Goal: Navigation & Orientation: Find specific page/section

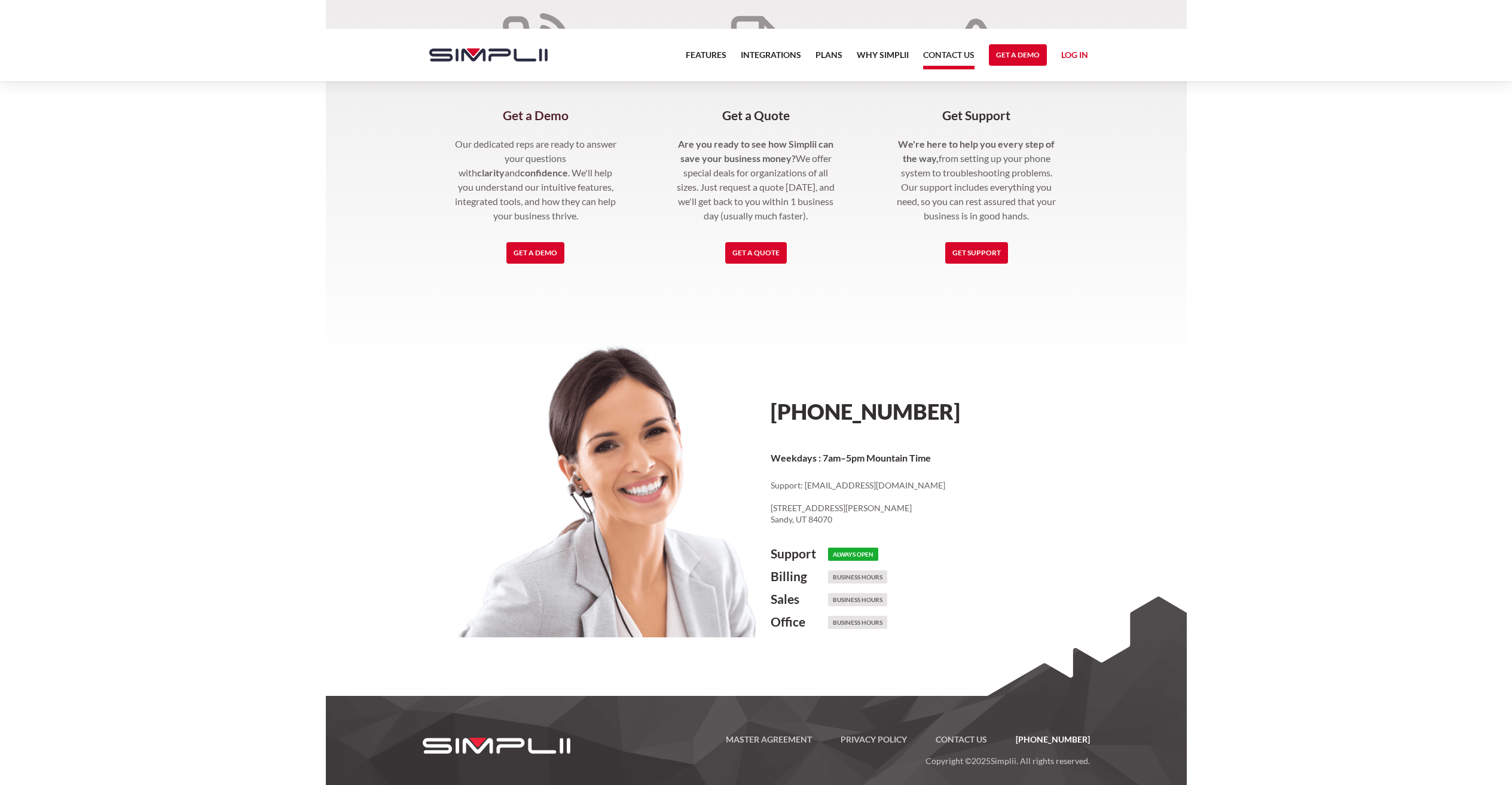
scroll to position [339, 0]
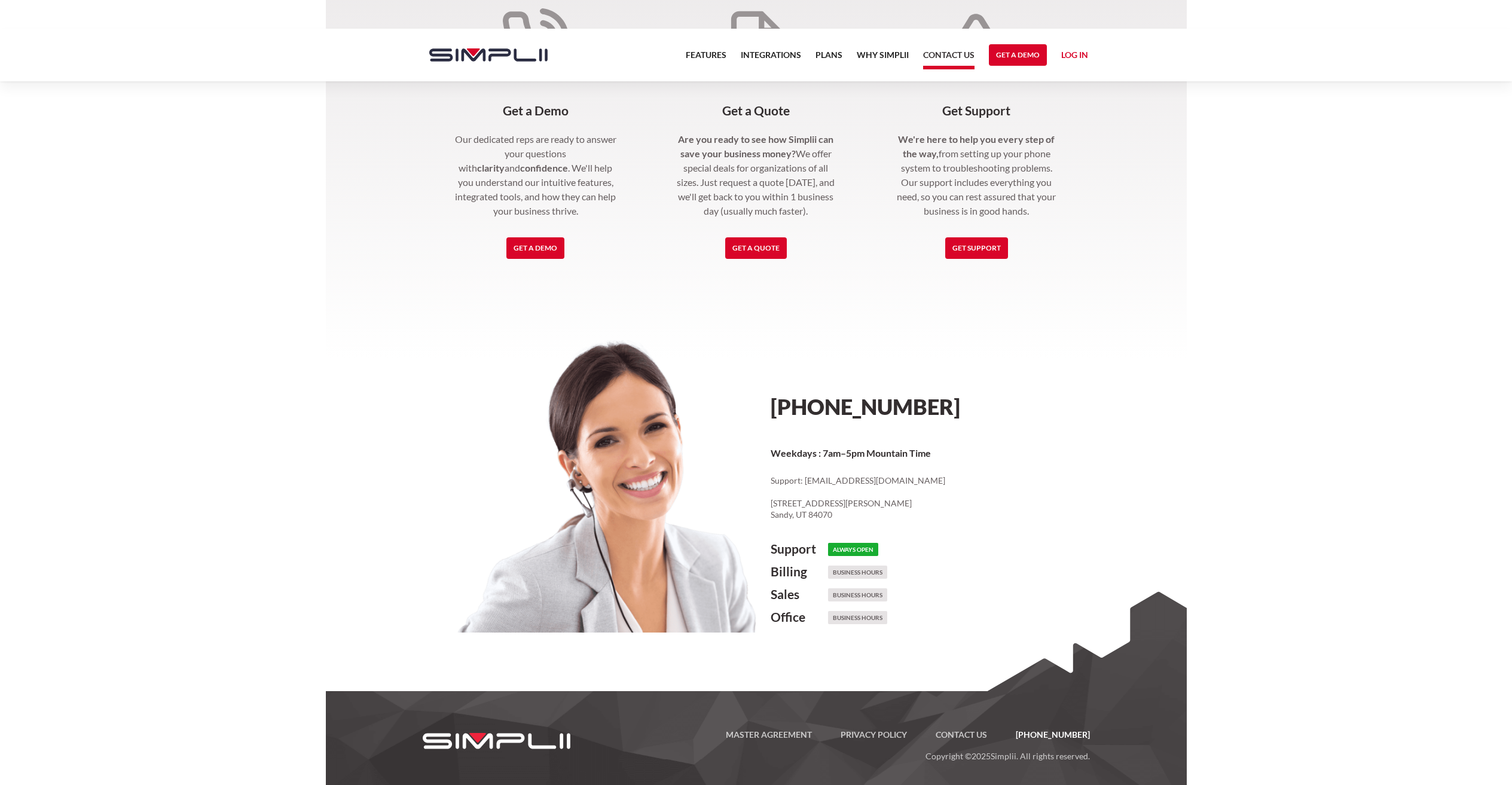
click at [828, 400] on link "[PHONE_NUMBER]" at bounding box center [865, 406] width 189 height 26
click at [951, 405] on icon at bounding box center [952, 406] width 7 height 7
click at [954, 406] on icon at bounding box center [952, 406] width 9 height 9
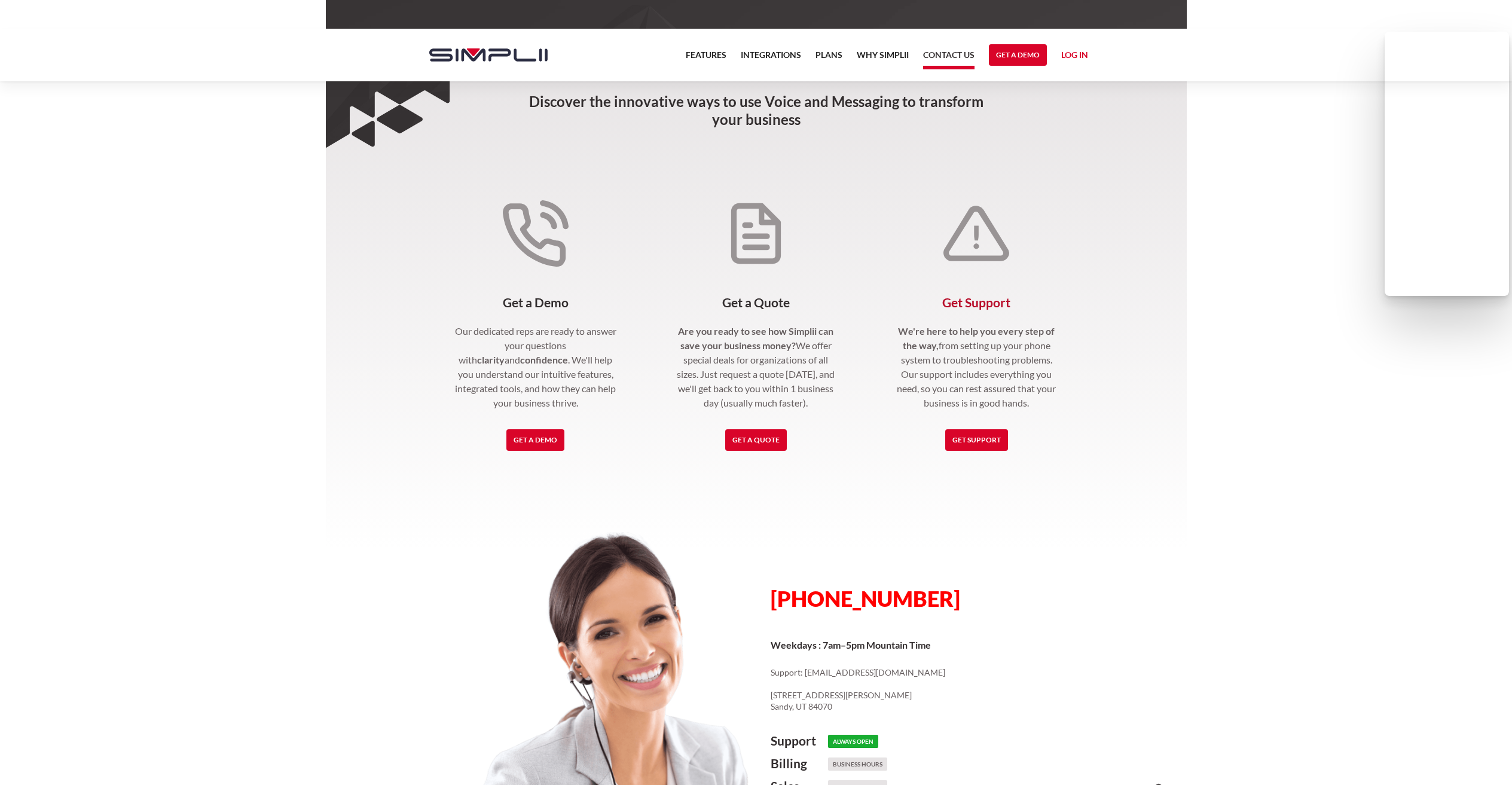
scroll to position [0, 0]
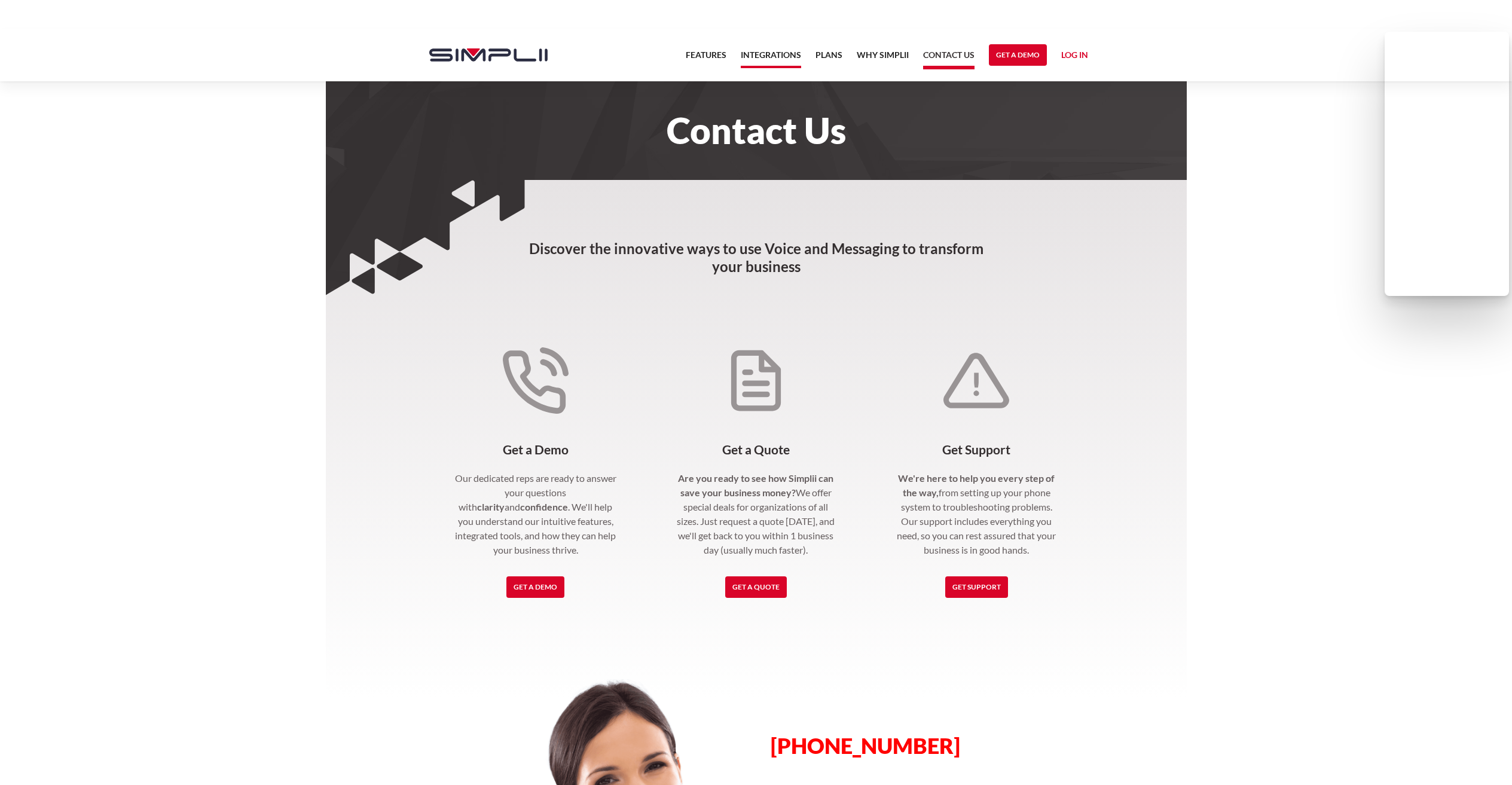
click at [755, 58] on link "Integrations" at bounding box center [771, 58] width 61 height 21
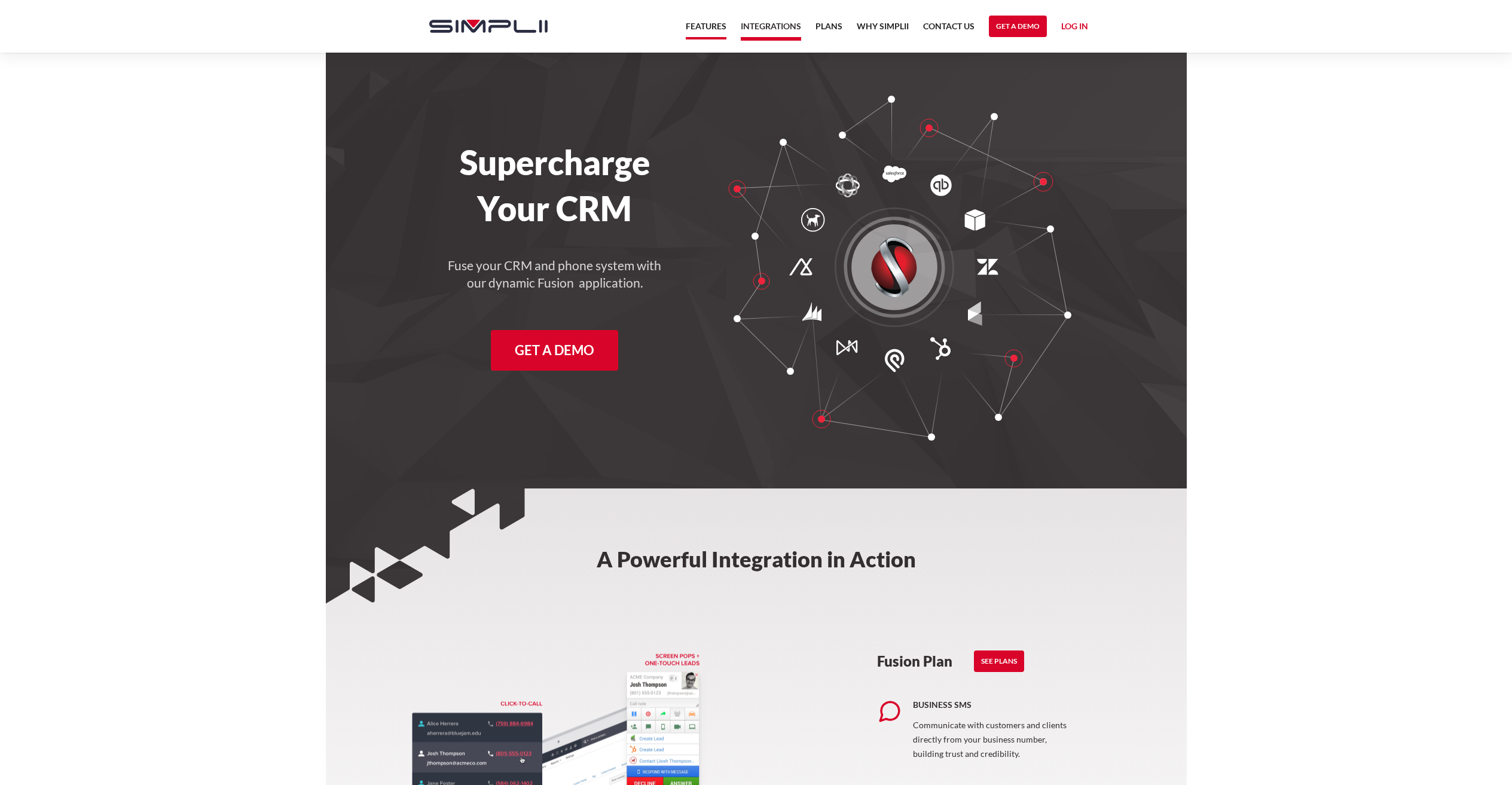
click at [712, 23] on link "Features" at bounding box center [707, 30] width 41 height 21
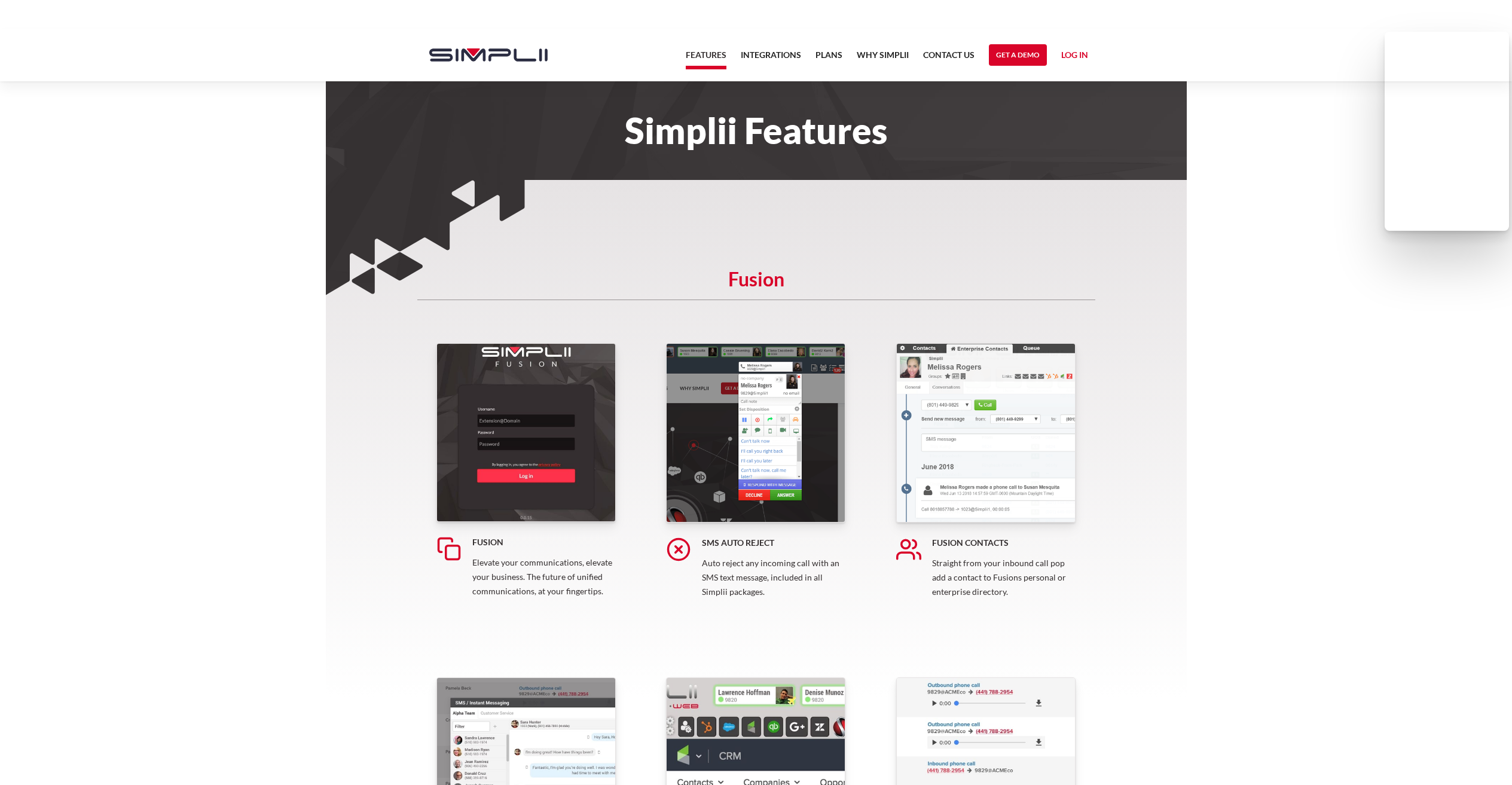
click at [1073, 58] on link "Log in" at bounding box center [1075, 56] width 27 height 18
